Goal: Task Accomplishment & Management: Use online tool/utility

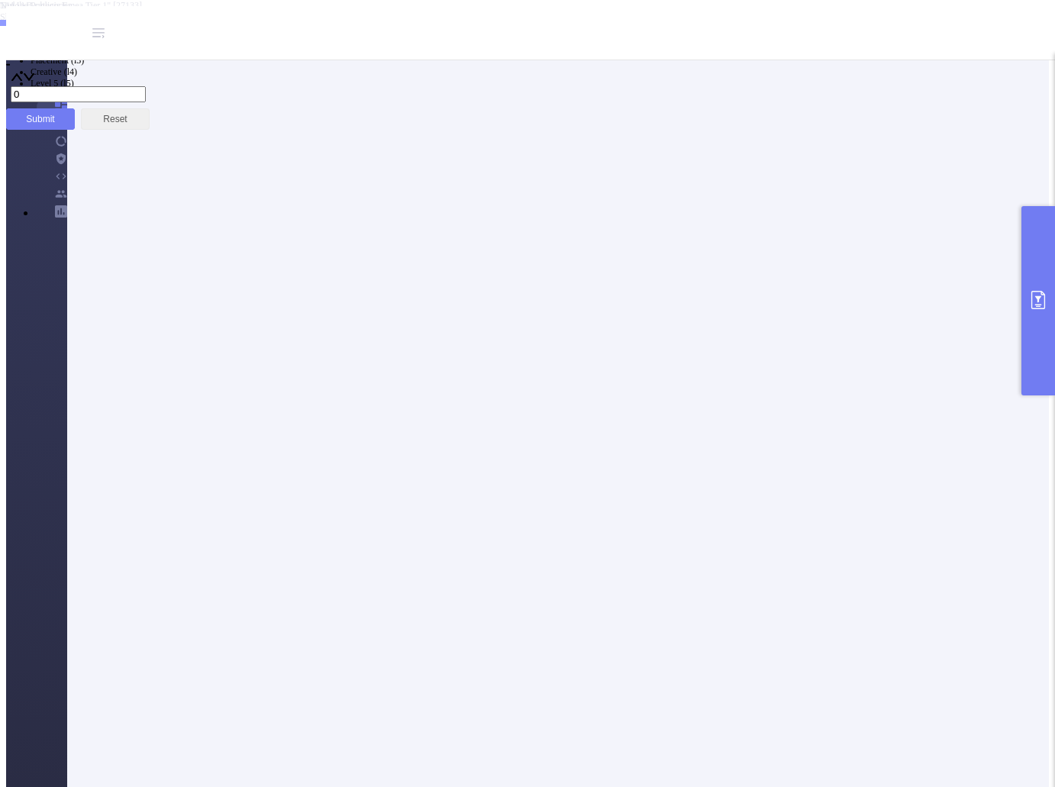
click at [1034, 312] on button "primary" at bounding box center [1039, 300] width 34 height 189
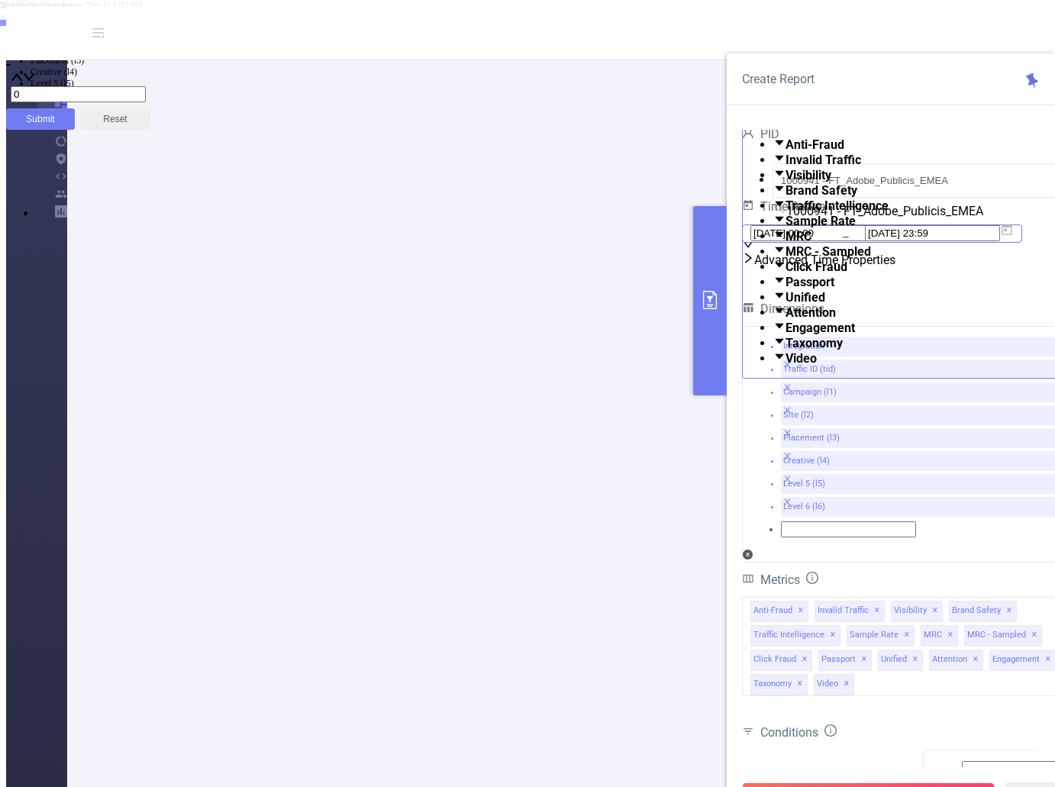
click at [1014, 237] on icon at bounding box center [1007, 230] width 14 height 14
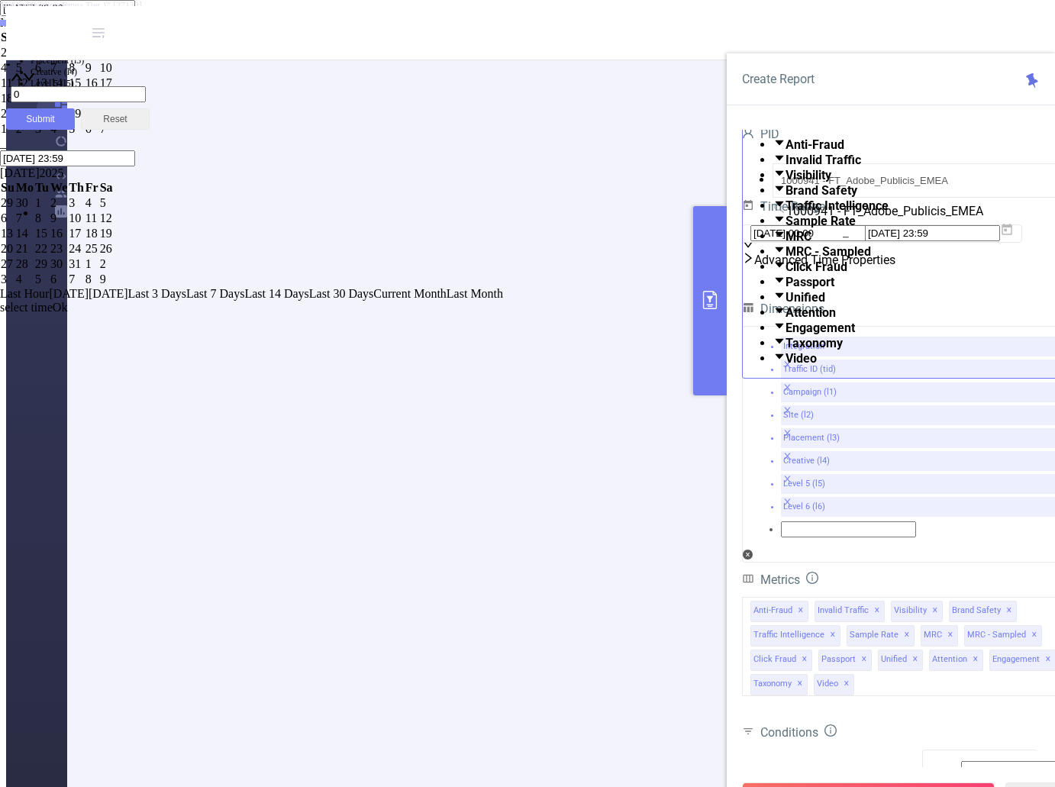
click at [84, 60] on div "1" at bounding box center [76, 53] width 15 height 14
type input "[DATE] 23:59"
click at [68, 314] on link "Ok" at bounding box center [60, 307] width 15 height 13
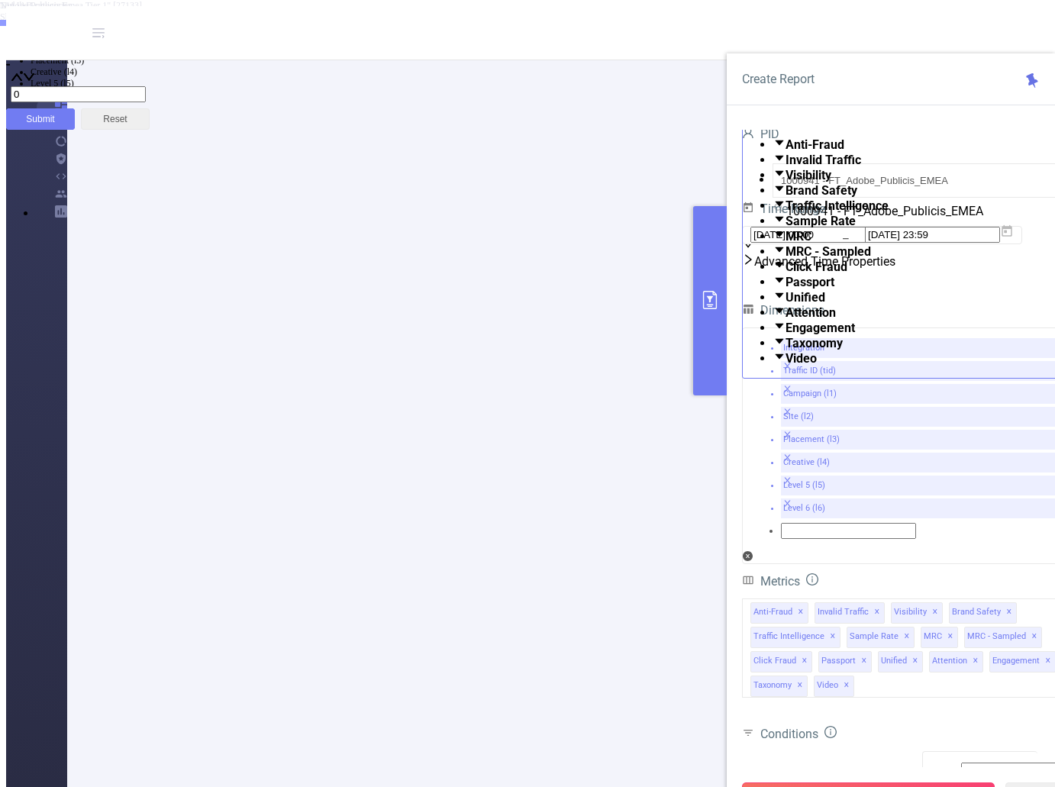
click at [864, 783] on button "Run Report" at bounding box center [868, 796] width 253 height 27
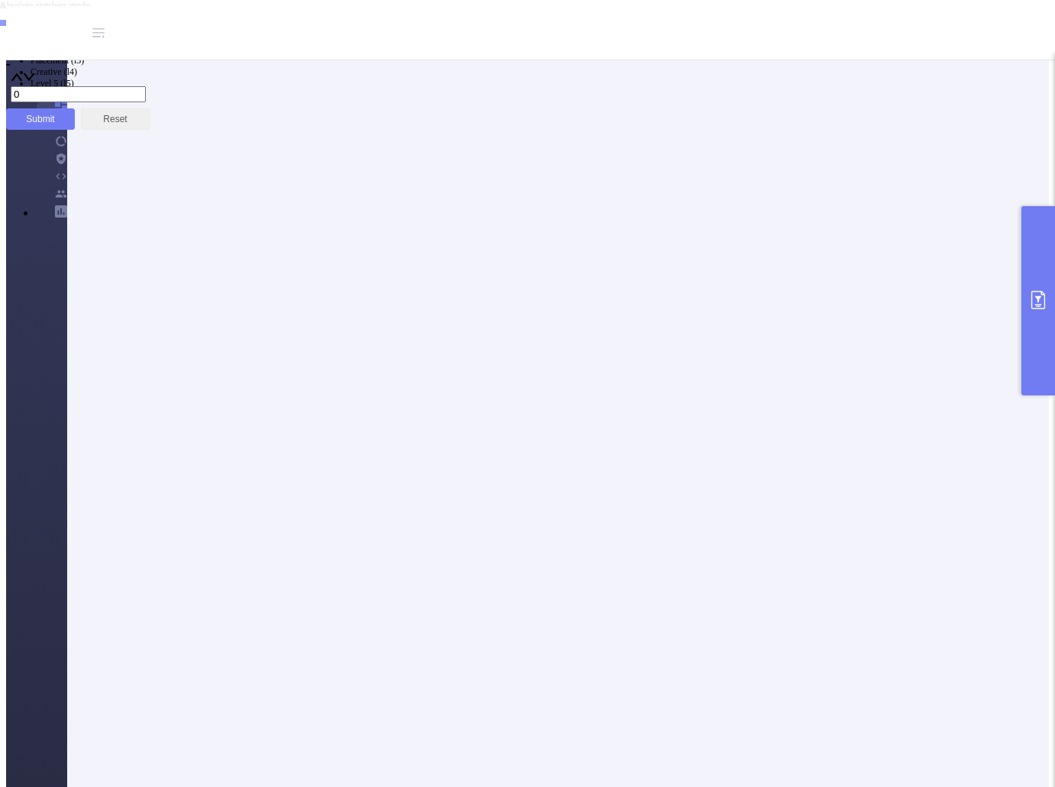
click at [1036, 312] on button "primary" at bounding box center [1039, 300] width 34 height 189
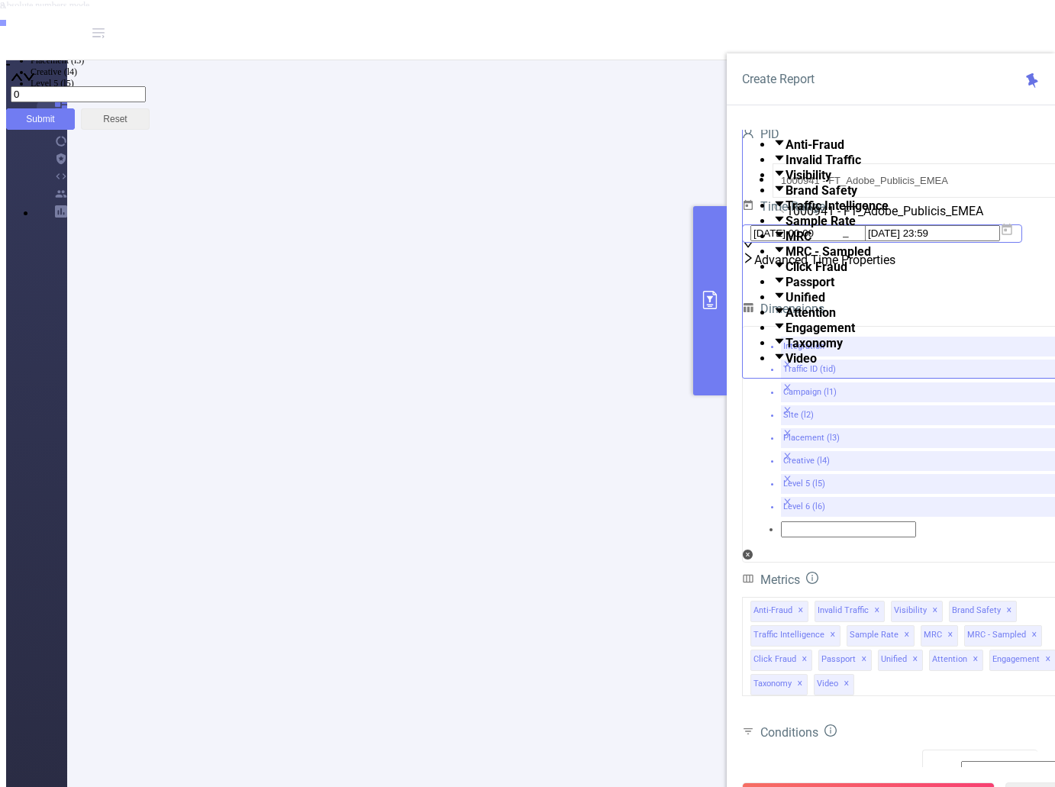
click at [1013, 235] on icon at bounding box center [1007, 229] width 11 height 11
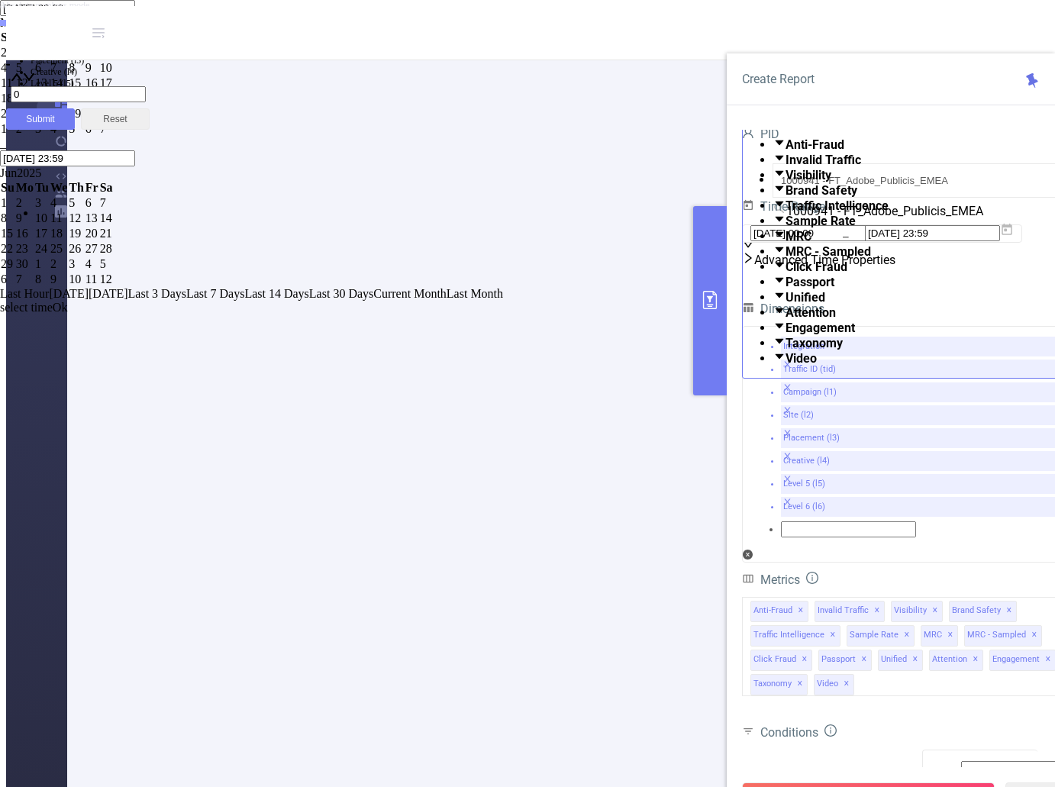
click at [84, 60] on div "1" at bounding box center [76, 53] width 15 height 14
click at [41, 179] on link at bounding box center [41, 172] width 0 height 13
click at [64, 179] on link at bounding box center [64, 172] width 0 height 13
click at [34, 256] on div "18" at bounding box center [25, 249] width 18 height 14
type input "[DATE] 23:59"
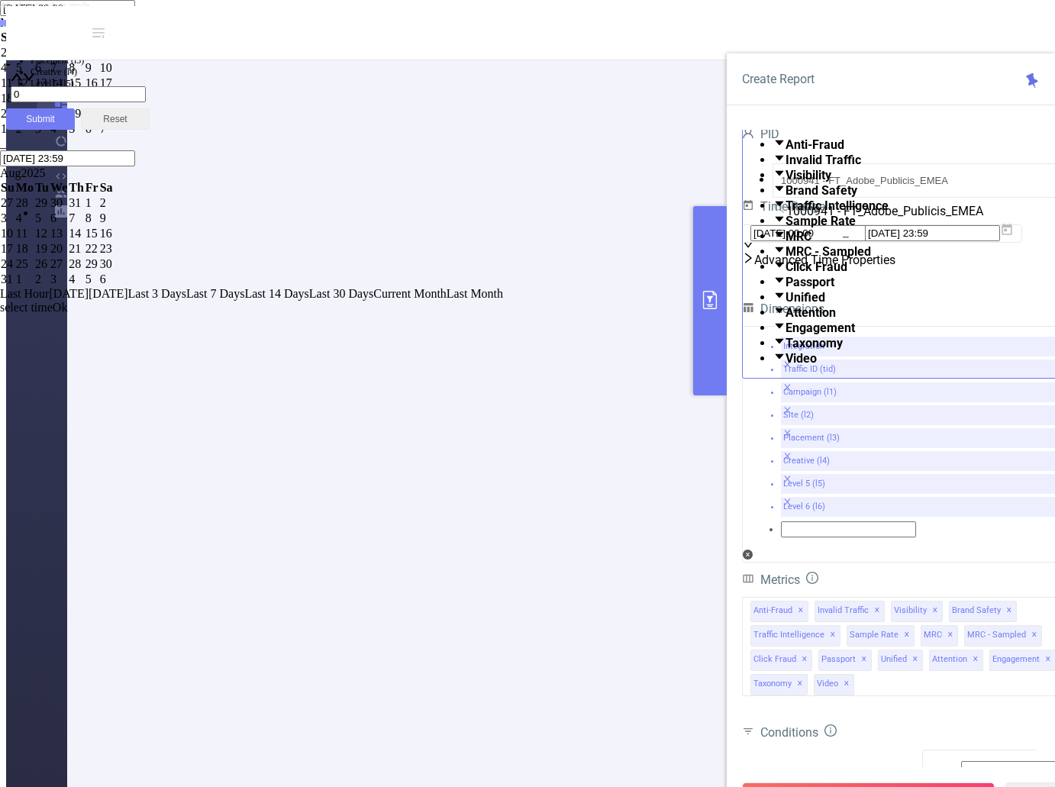
type input "[DATE] 23:59"
click at [68, 328] on link "Ok" at bounding box center [60, 321] width 15 height 13
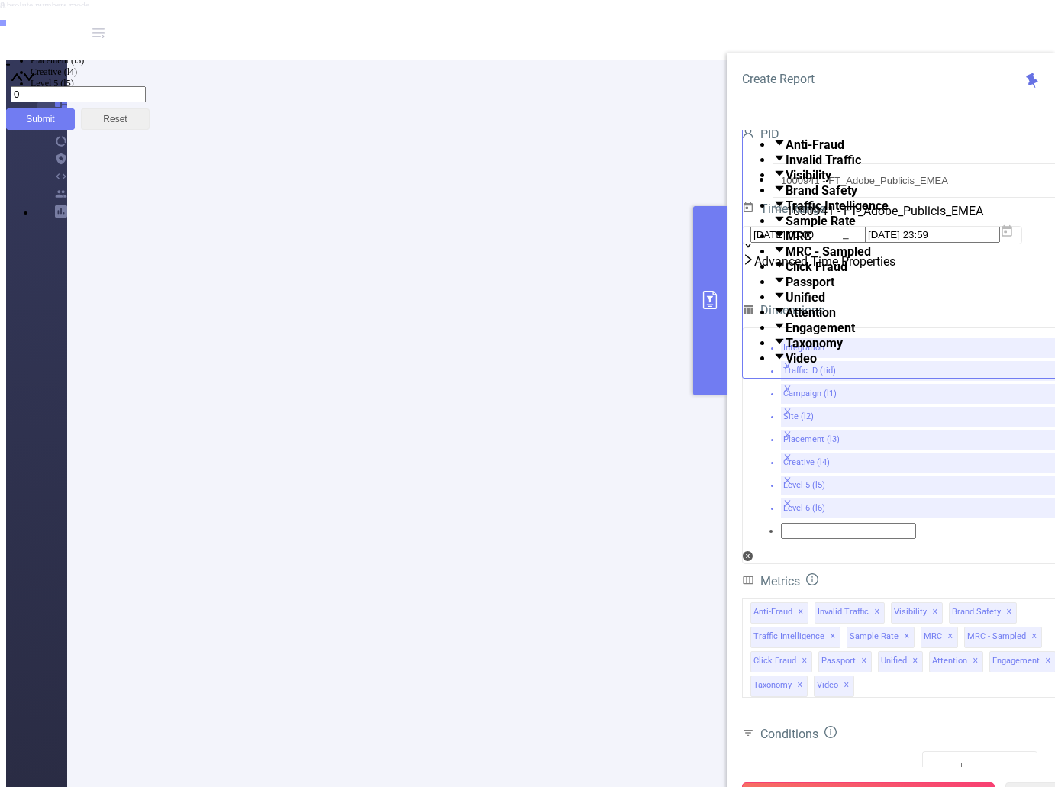
click at [887, 783] on button "Run Report" at bounding box center [868, 796] width 253 height 27
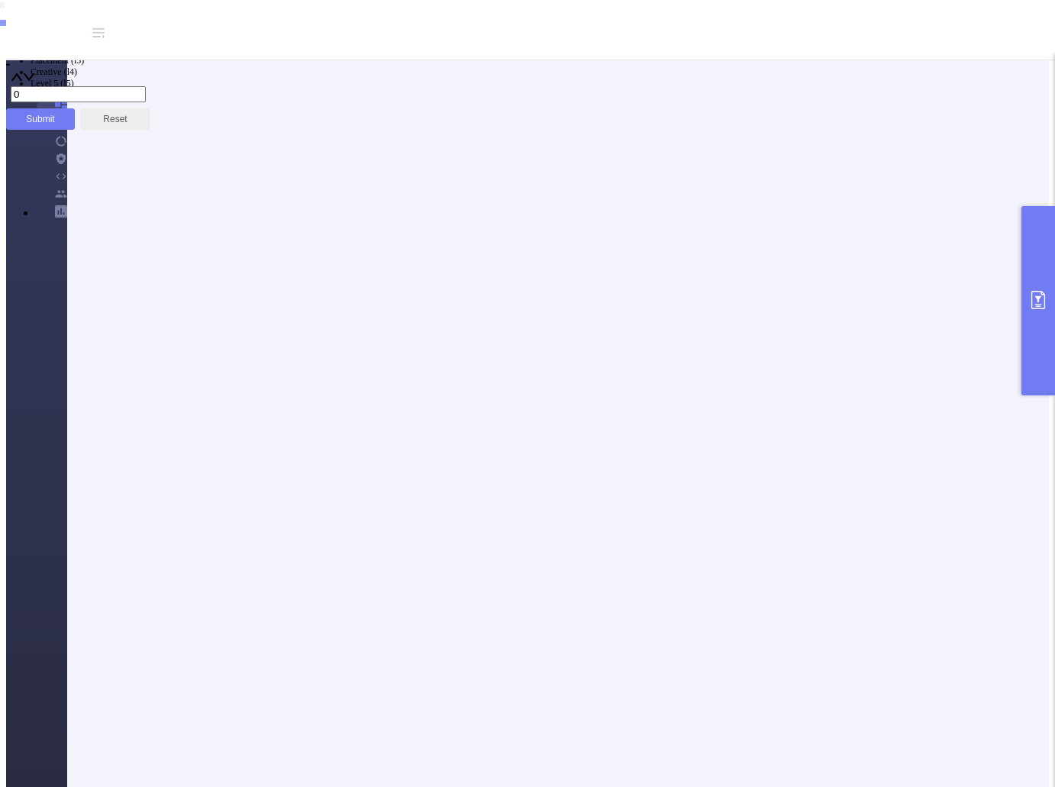
click at [1039, 313] on button "primary" at bounding box center [1039, 300] width 34 height 189
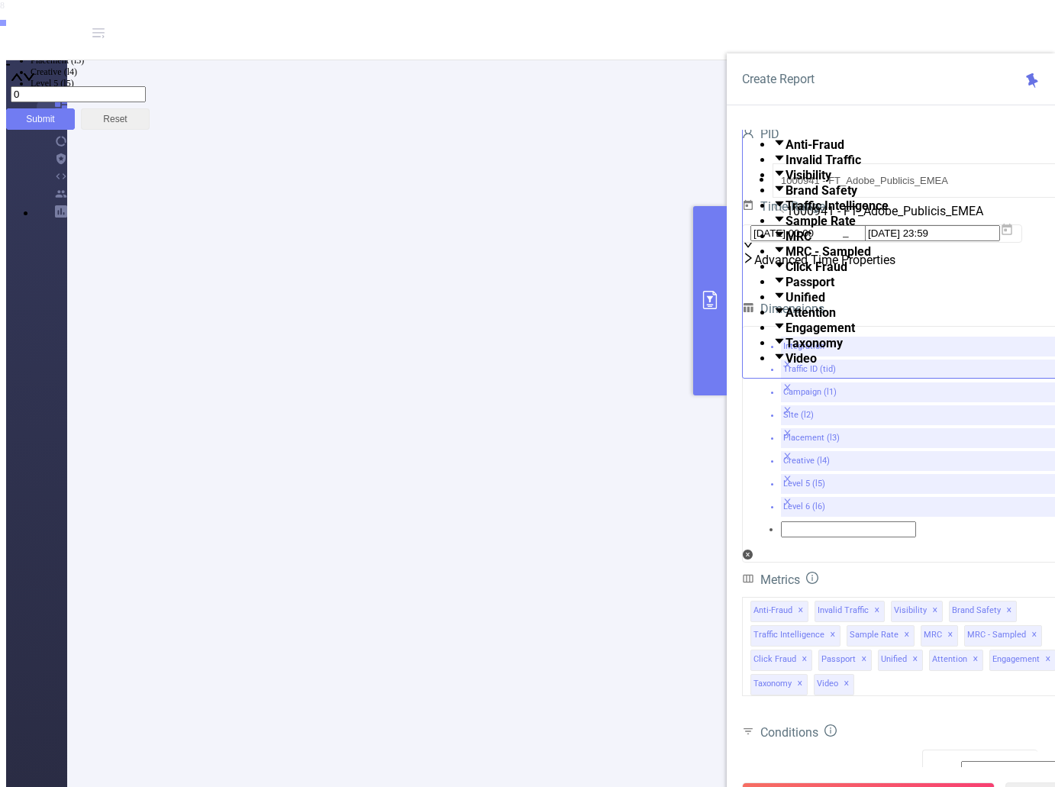
click at [717, 276] on button "primary" at bounding box center [710, 300] width 34 height 189
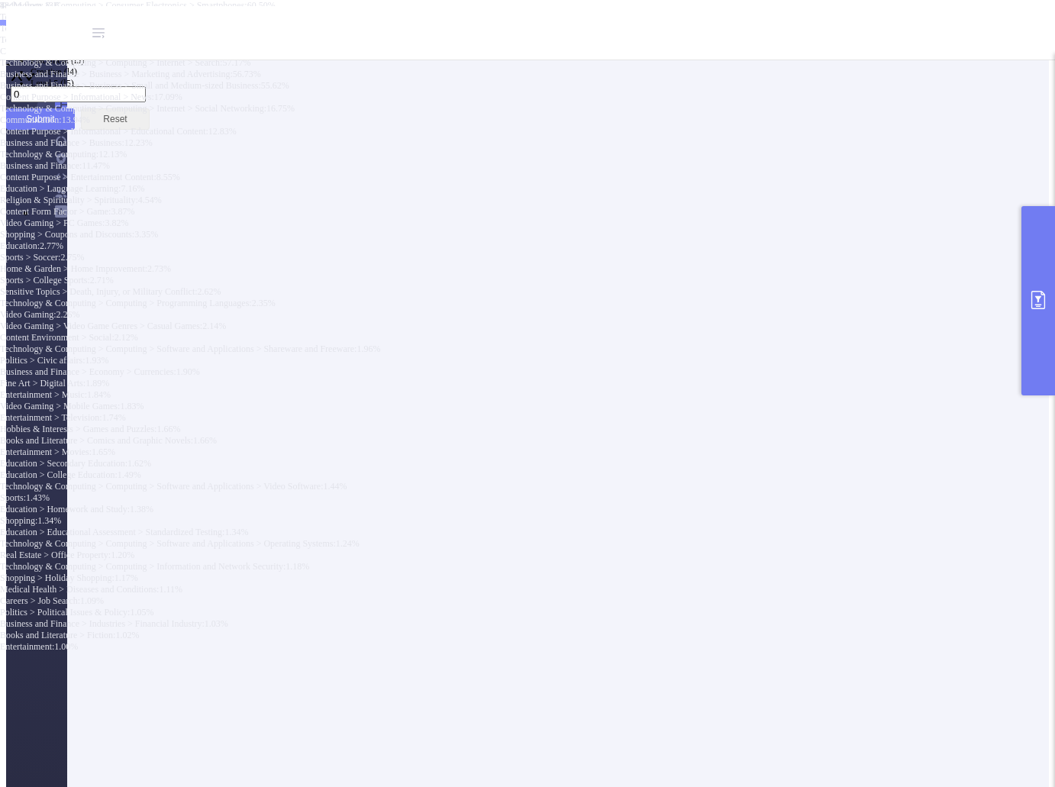
scroll to position [153, 0]
click at [1029, 319] on button "primary" at bounding box center [1039, 300] width 34 height 189
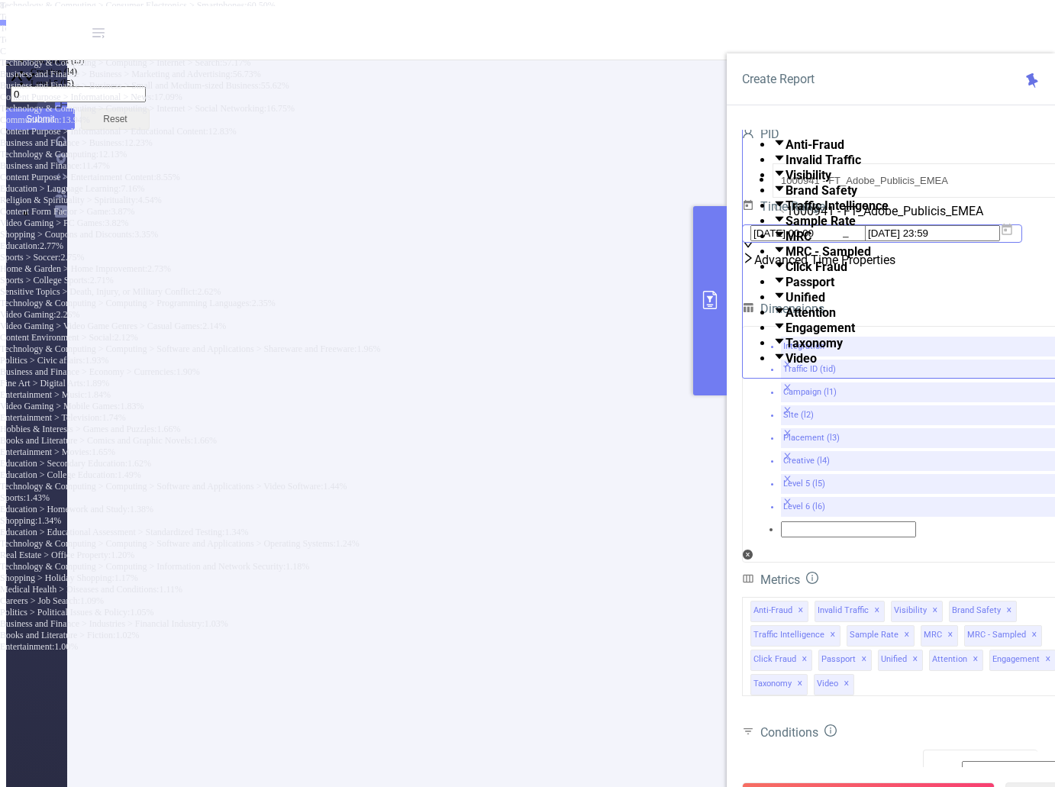
click at [1014, 237] on icon at bounding box center [1007, 230] width 14 height 14
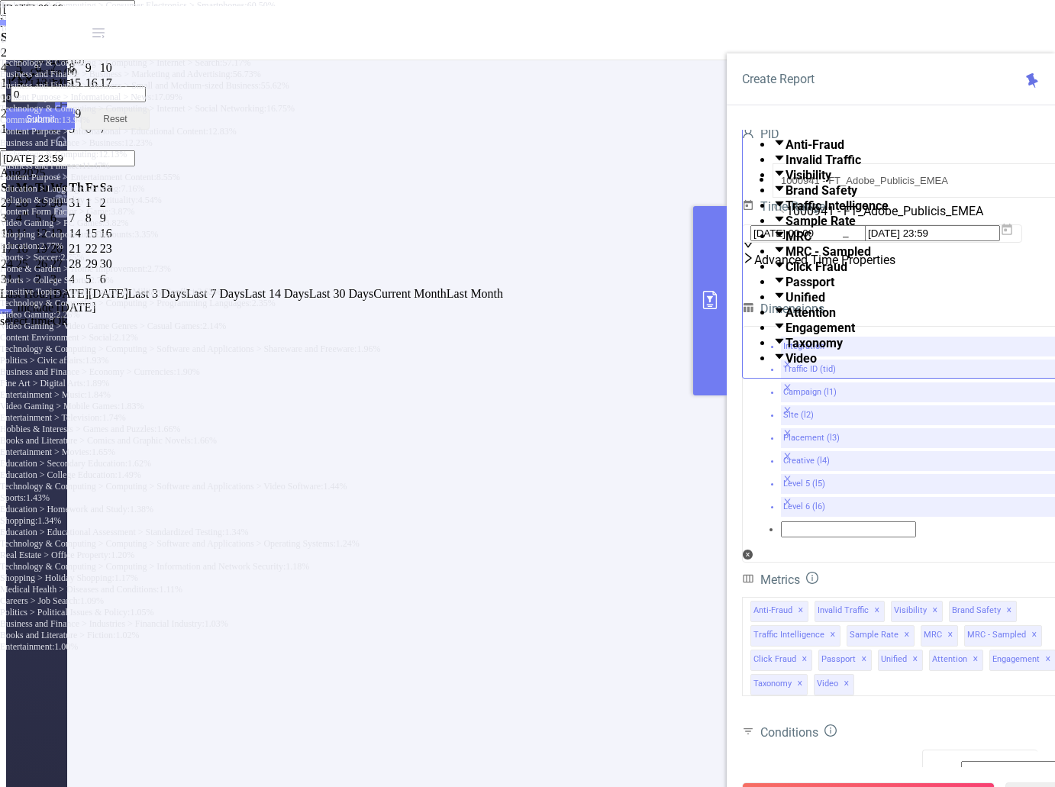
click at [47, 29] on link at bounding box center [47, 22] width 0 height 13
click at [41, 29] on link at bounding box center [41, 22] width 0 height 13
click at [796, 30] on div "[DATE]" at bounding box center [527, 23] width 1055 height 14
click at [186, 300] on span "Last 3 Days" at bounding box center [157, 293] width 58 height 13
type input "[DATE] 00:00"
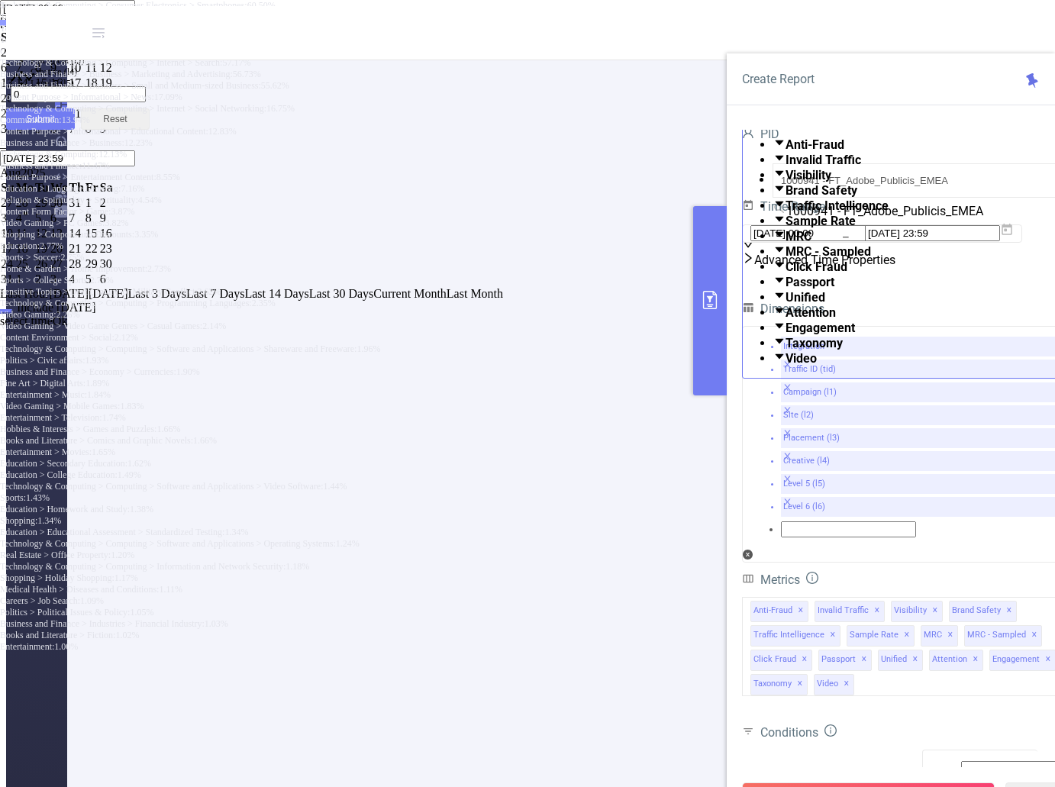
type input "[DATE] 23:59"
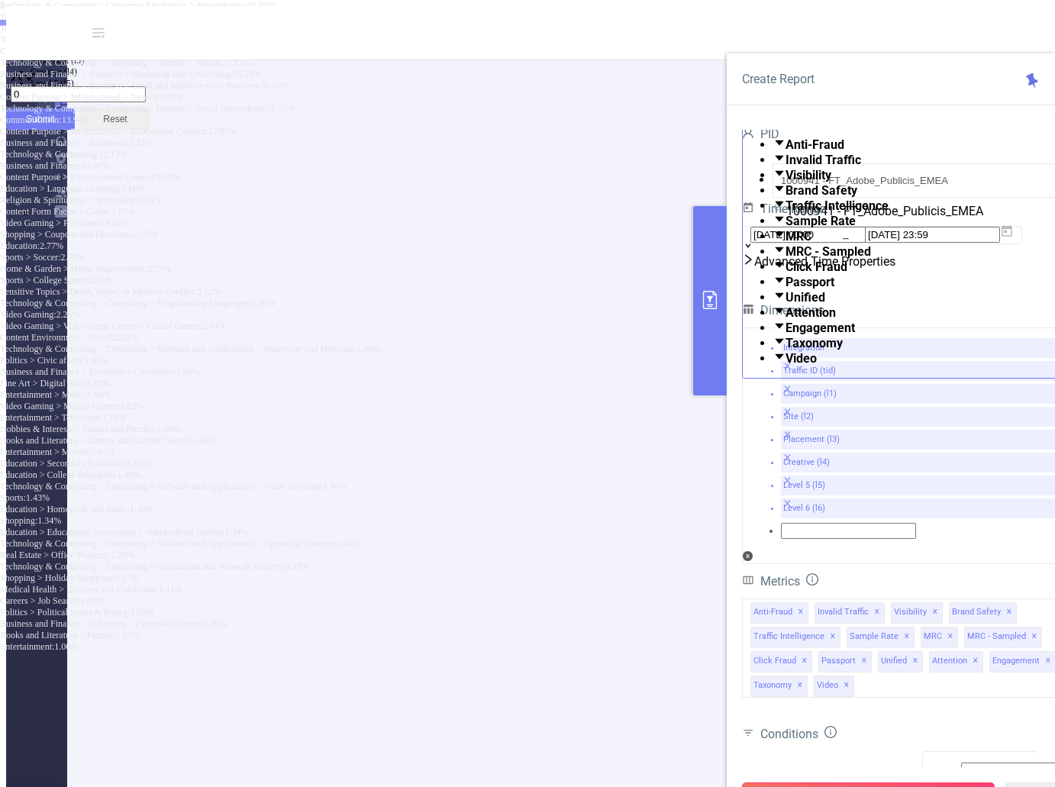
click at [894, 783] on button "Run Report" at bounding box center [868, 796] width 253 height 27
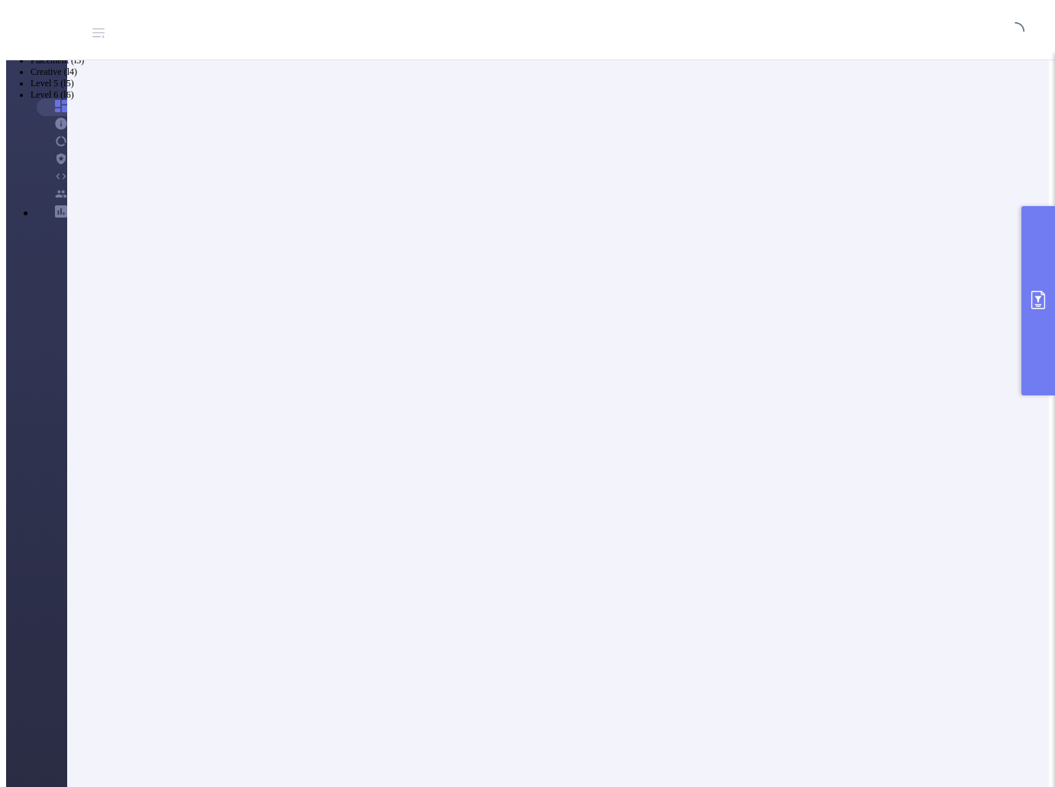
scroll to position [53, 0]
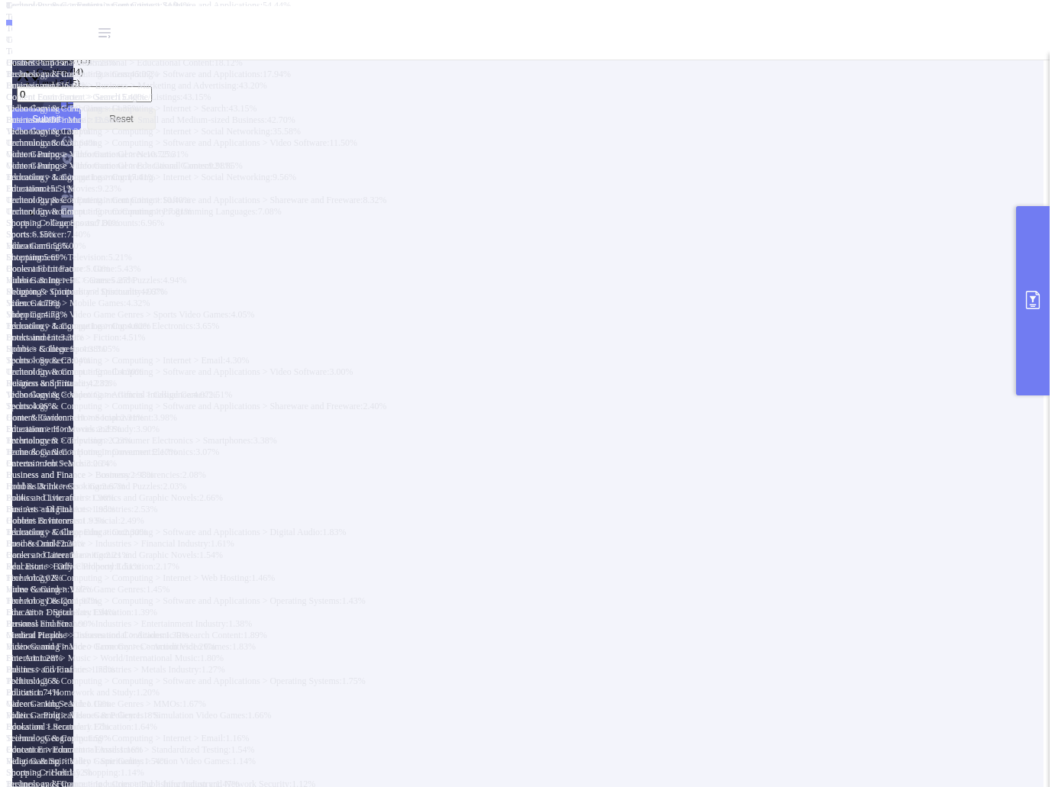
scroll to position [453, 0]
